Goal: Task Accomplishment & Management: Manage account settings

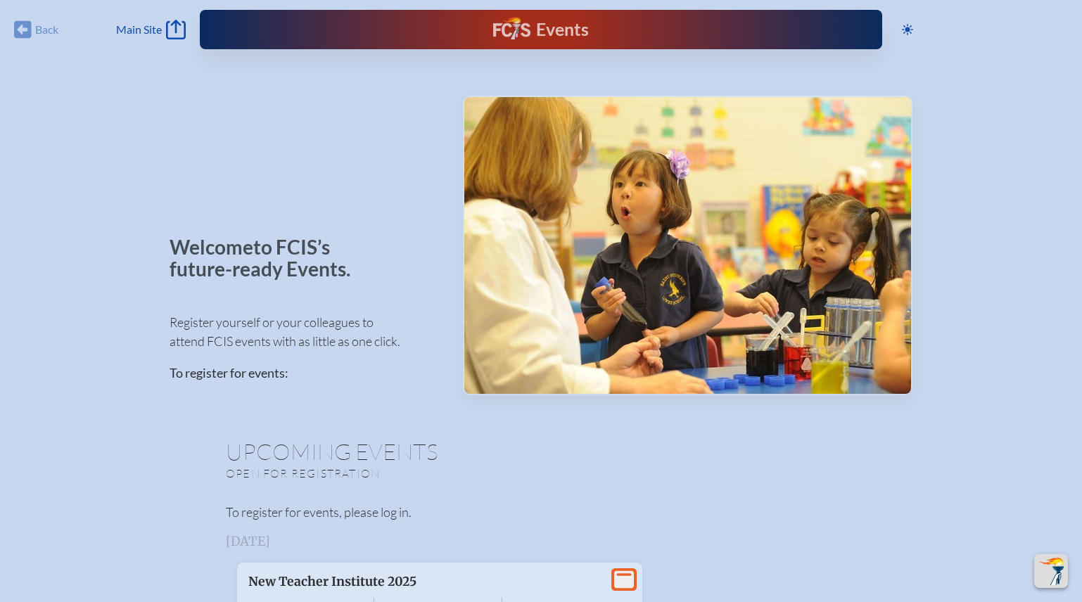
scroll to position [960, 0]
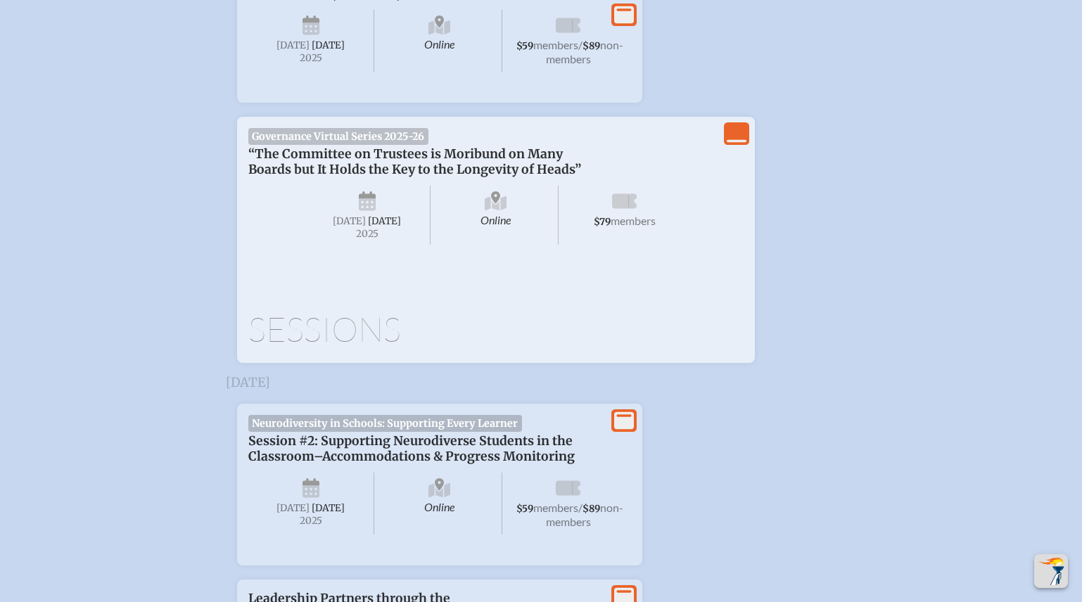
click at [737, 134] on icon "View Less" at bounding box center [736, 134] width 20 height 20
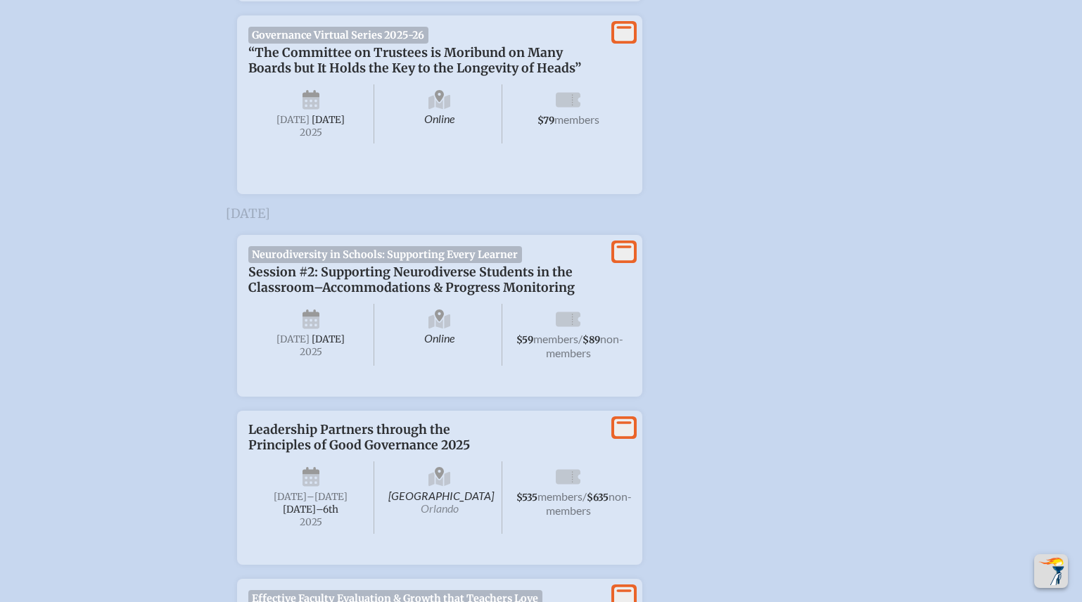
scroll to position [1072, 0]
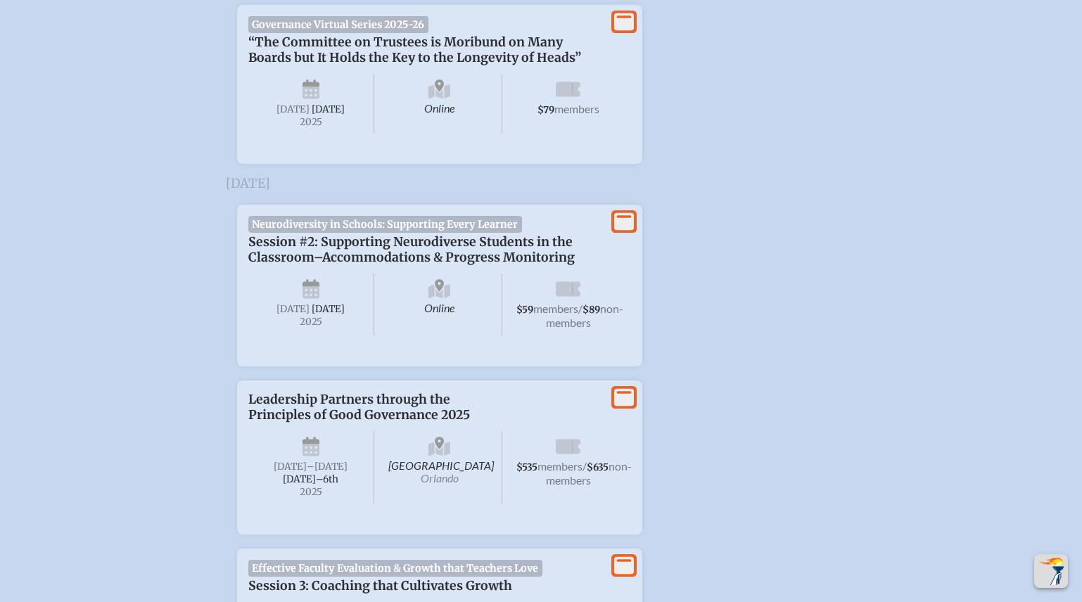
click at [624, 30] on icon at bounding box center [624, 22] width 20 height 18
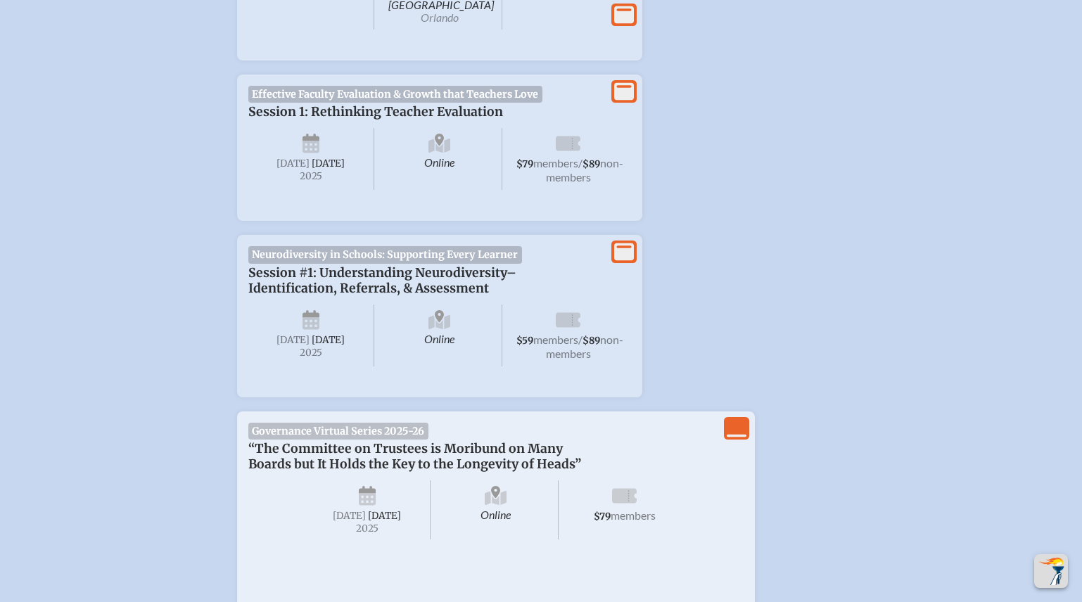
scroll to position [0, 0]
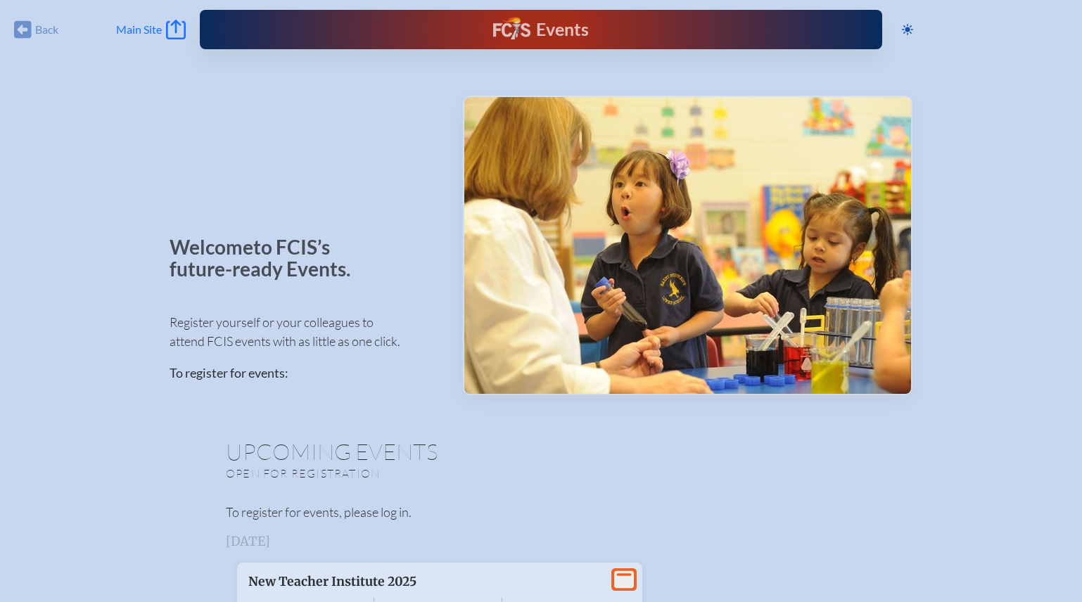
click at [148, 26] on span "Main Site" at bounding box center [139, 30] width 46 height 14
click at [1032, 28] on span "Login" at bounding box center [1031, 30] width 27 height 14
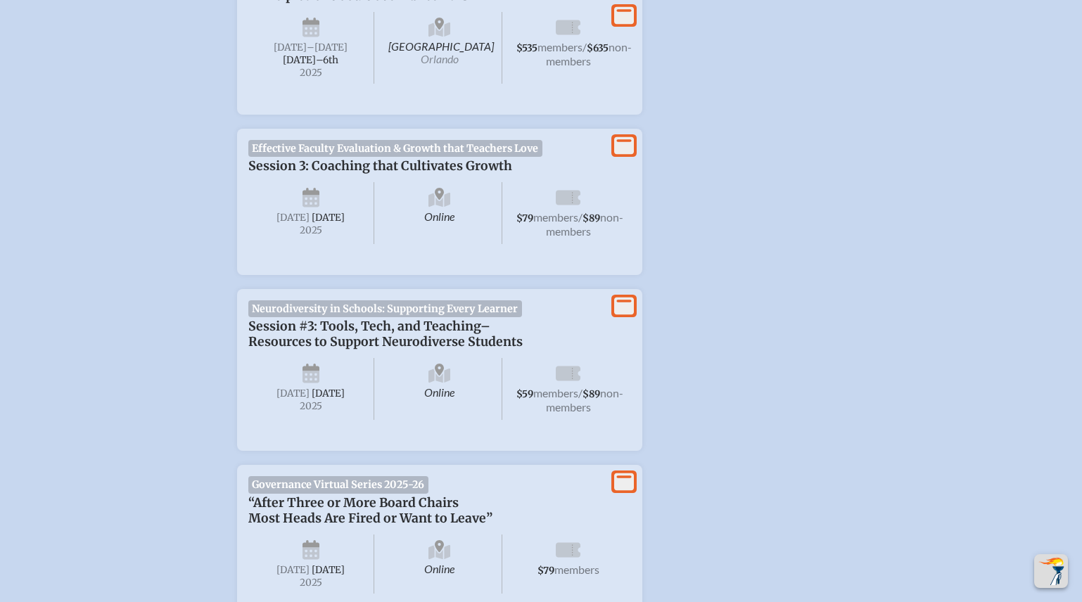
scroll to position [1745, 0]
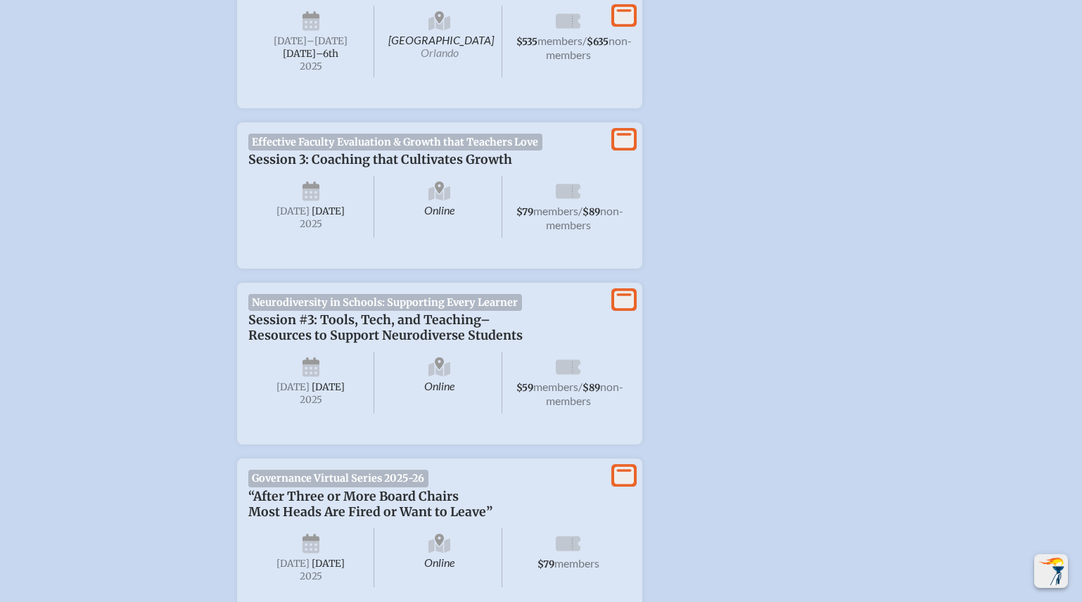
click at [1057, 571] on img "Scroll Top" at bounding box center [1051, 571] width 28 height 28
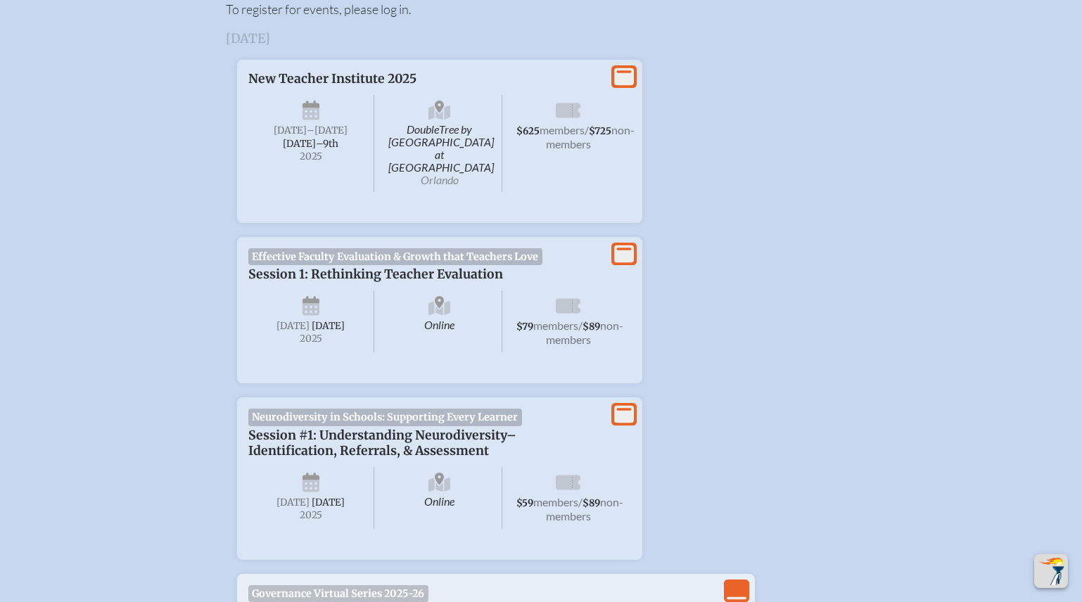
scroll to position [0, 0]
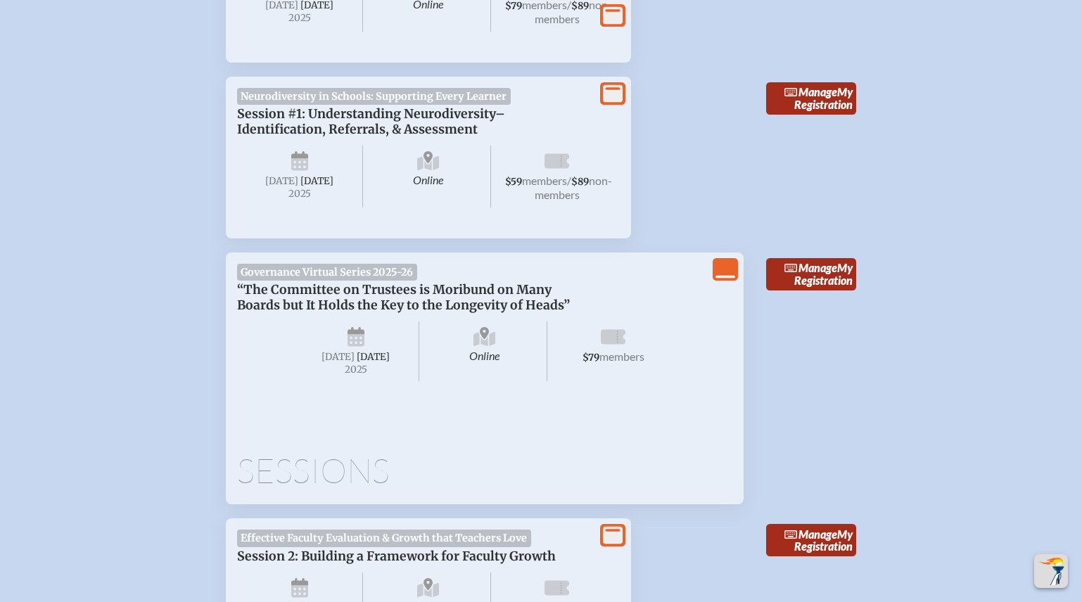
scroll to position [834, 0]
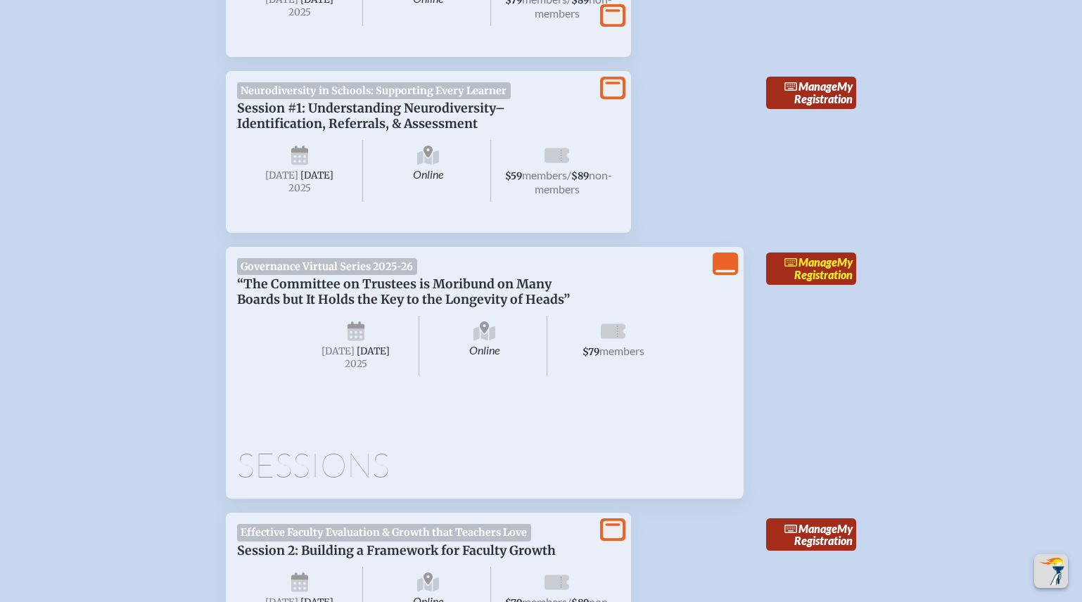
click at [828, 275] on link "Manage My Registration" at bounding box center [811, 268] width 90 height 32
